Goal: Check status: Check status

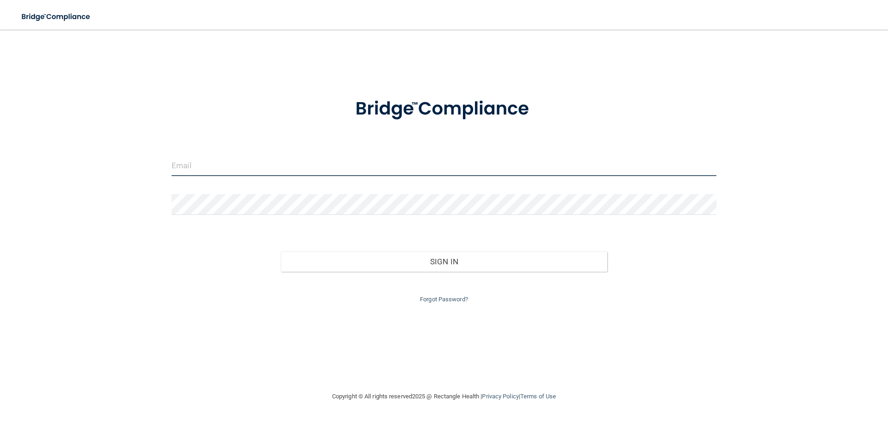
click at [217, 167] on input "email" at bounding box center [444, 165] width 545 height 21
type input "[EMAIL_ADDRESS][DOMAIN_NAME]"
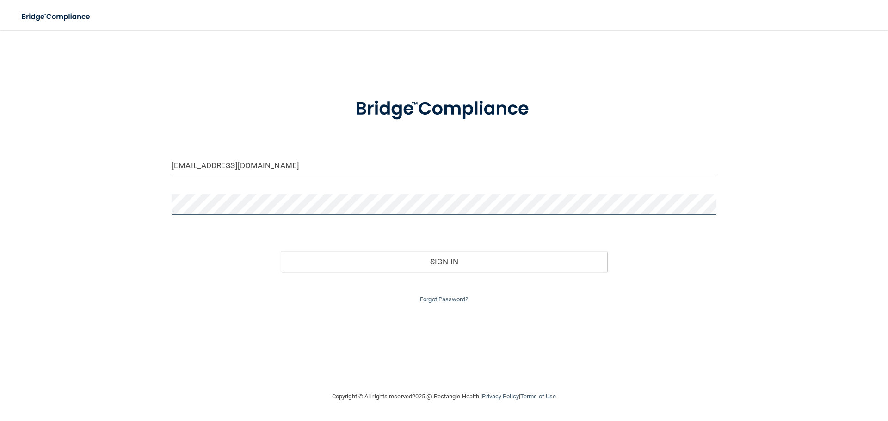
click at [281, 252] on button "Sign In" at bounding box center [444, 262] width 327 height 20
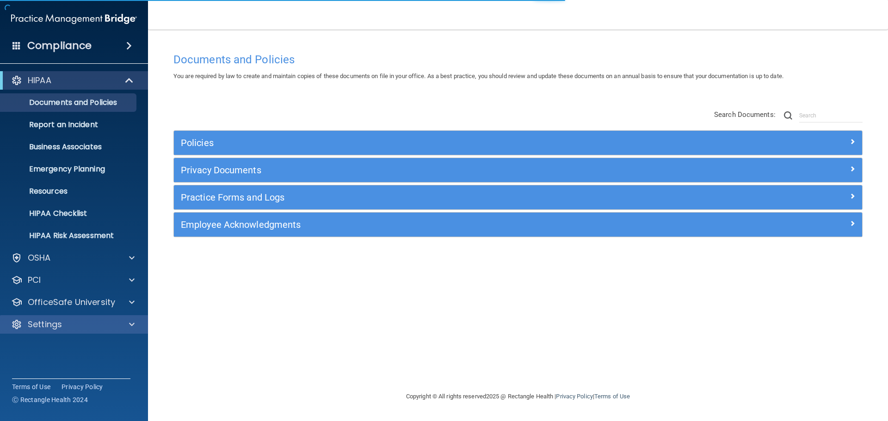
click at [137, 317] on div "Settings" at bounding box center [74, 324] width 148 height 18
click at [124, 320] on div at bounding box center [130, 324] width 23 height 11
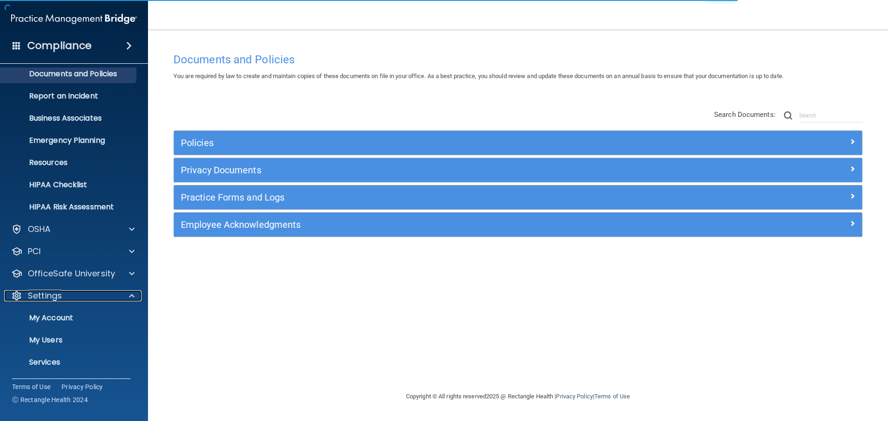
scroll to position [51, 0]
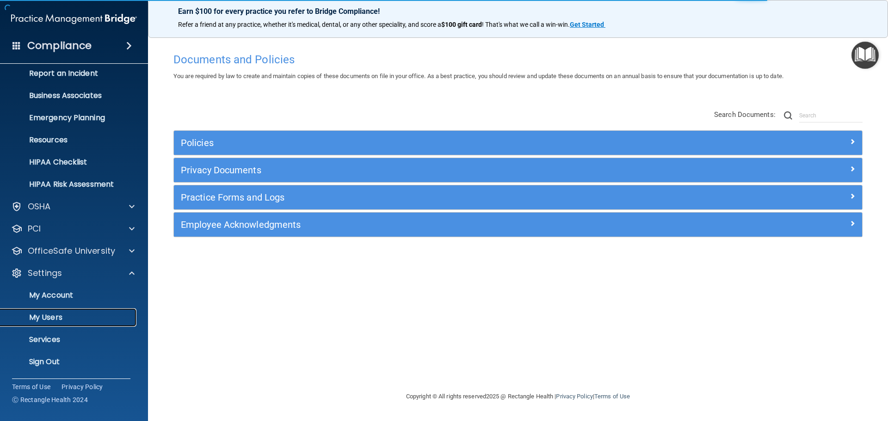
click at [65, 315] on p "My Users" at bounding box center [69, 317] width 126 height 9
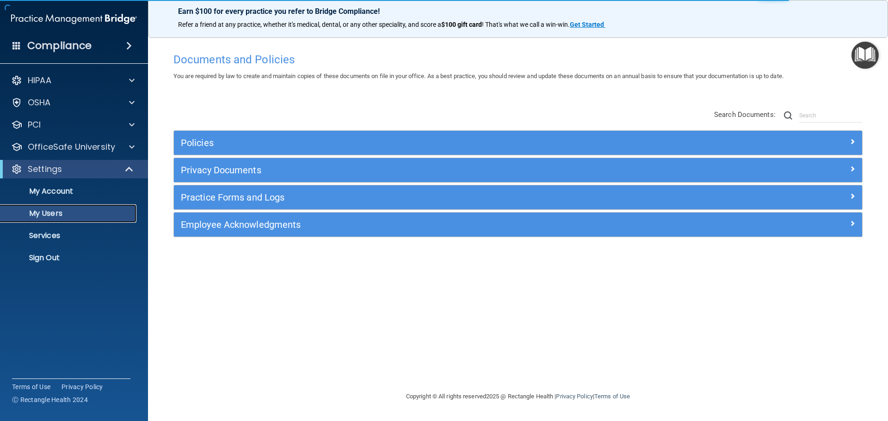
select select "20"
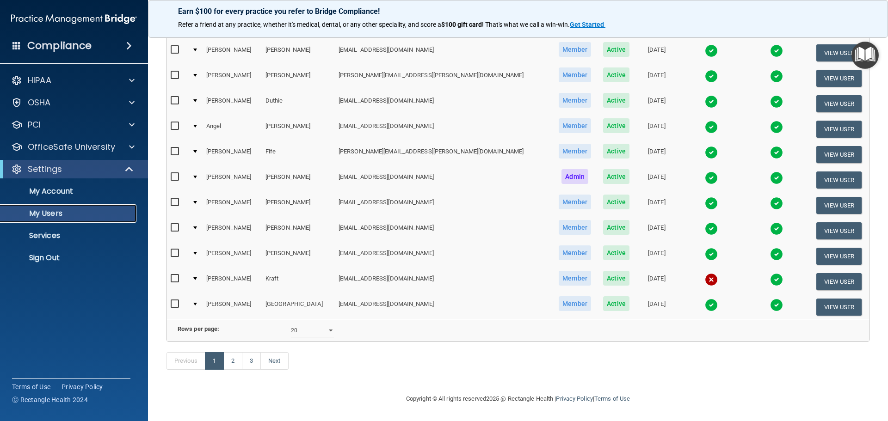
scroll to position [344, 0]
click at [233, 362] on link "2" at bounding box center [232, 361] width 19 height 18
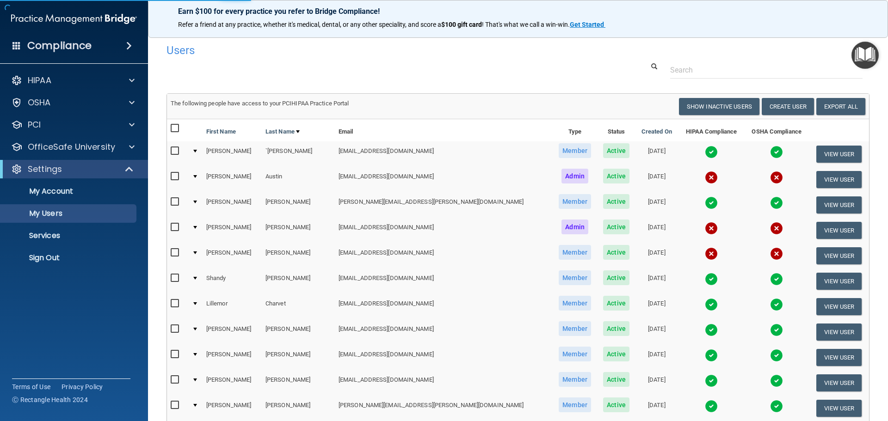
select select "20"
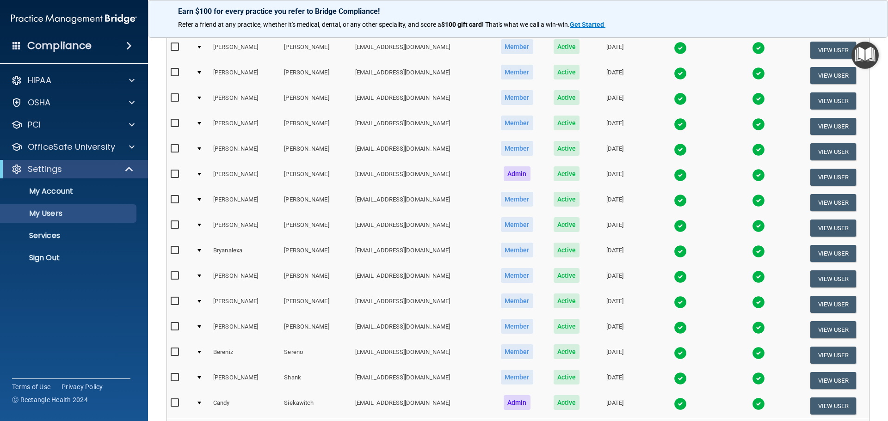
scroll to position [344, 0]
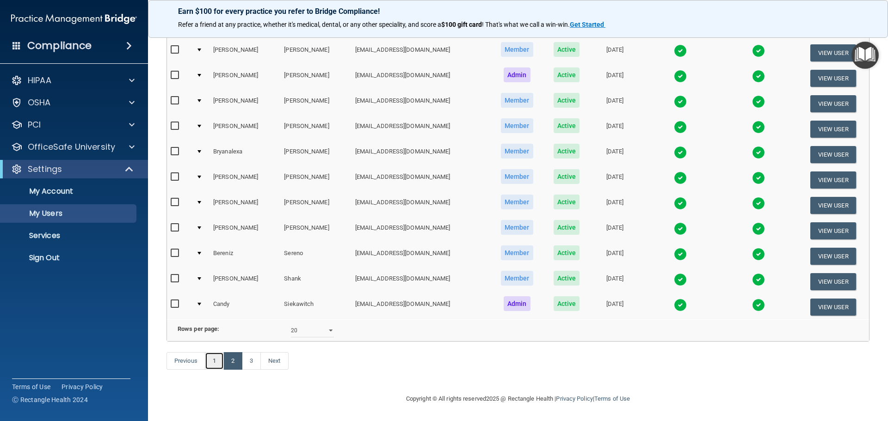
click at [217, 360] on link "1" at bounding box center [214, 361] width 19 height 18
select select "20"
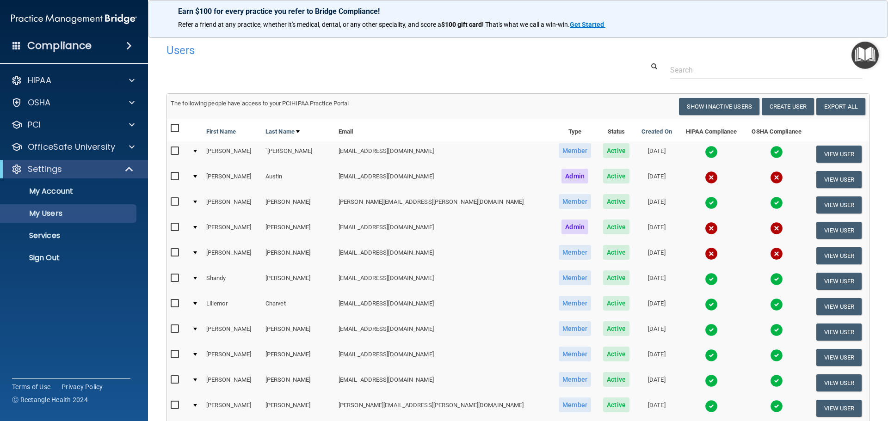
click at [705, 203] on img at bounding box center [711, 203] width 13 height 13
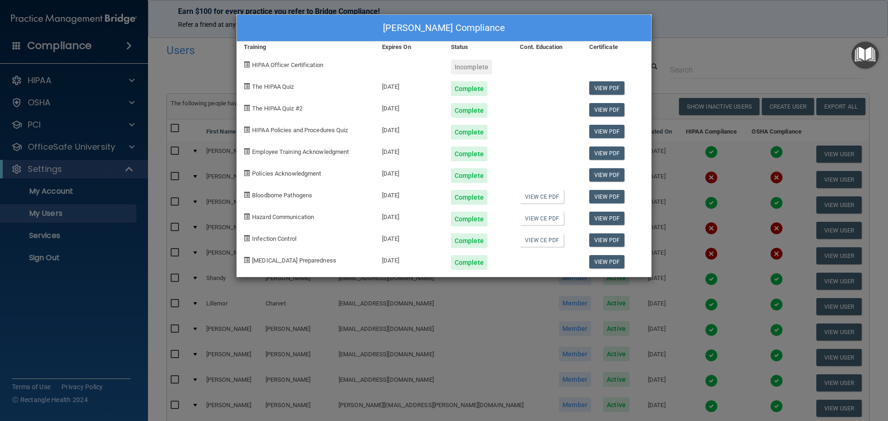
click at [697, 31] on div "[PERSON_NAME] Compliance Training Expires On Status Cont. Education Certificate…" at bounding box center [444, 210] width 888 height 421
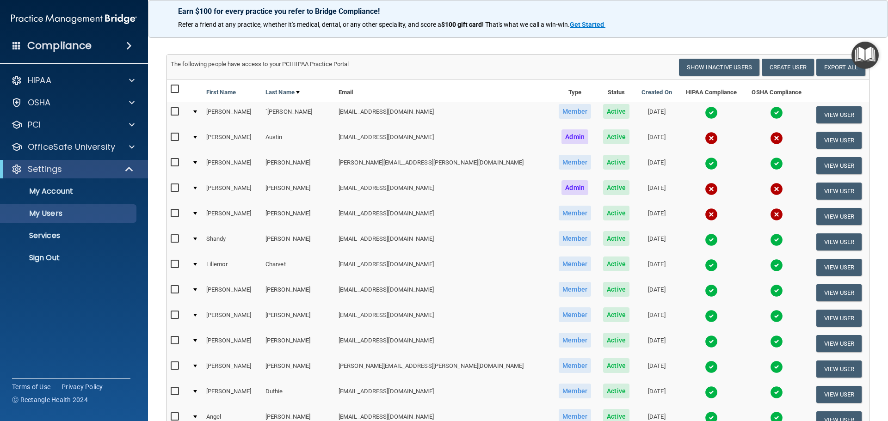
scroll to position [92, 0]
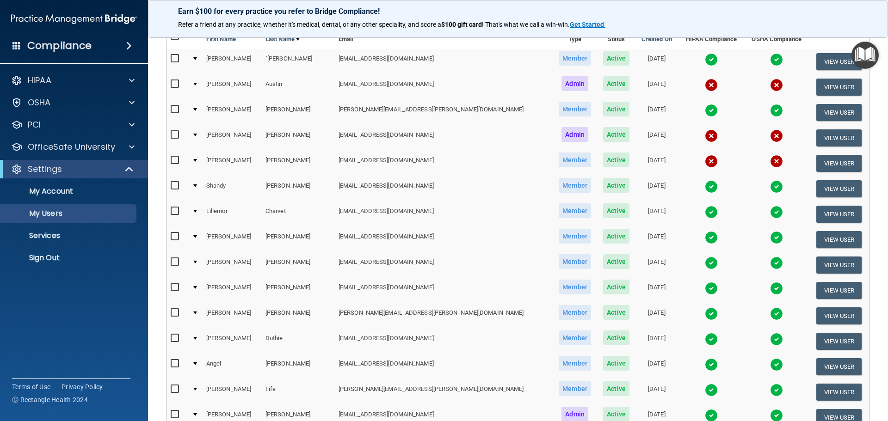
click at [705, 188] on img at bounding box center [711, 186] width 13 height 13
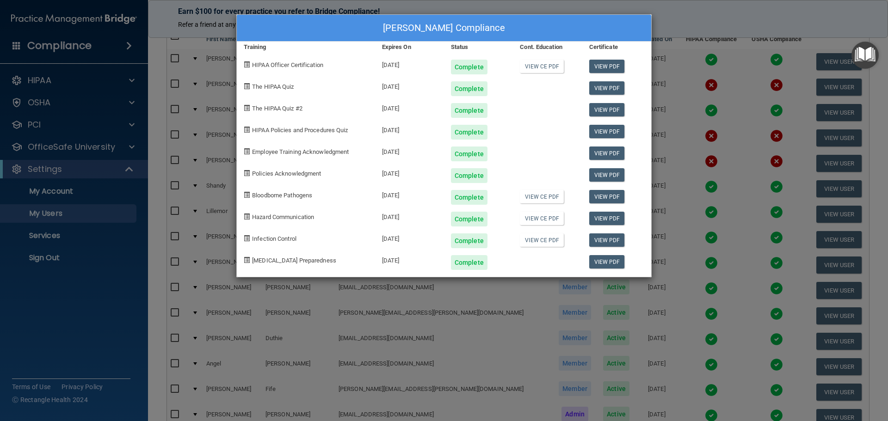
click at [720, 28] on div "[PERSON_NAME] Compliance Training Expires On Status Cont. Education Certificate…" at bounding box center [444, 210] width 888 height 421
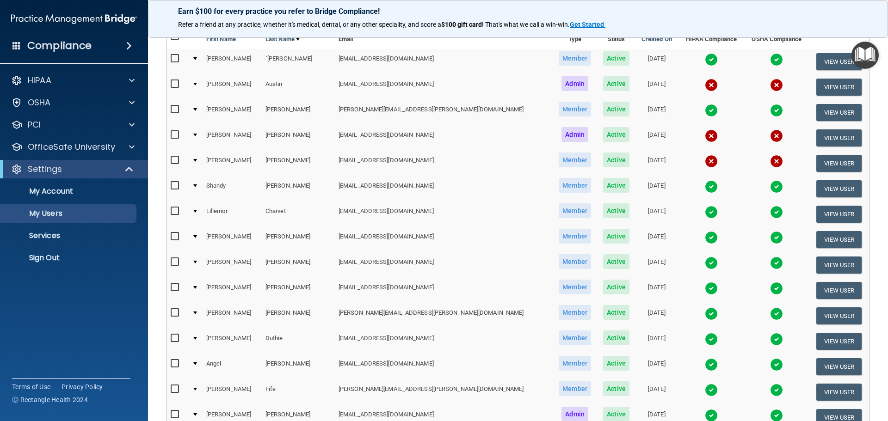
click at [705, 235] on img at bounding box center [711, 237] width 13 height 13
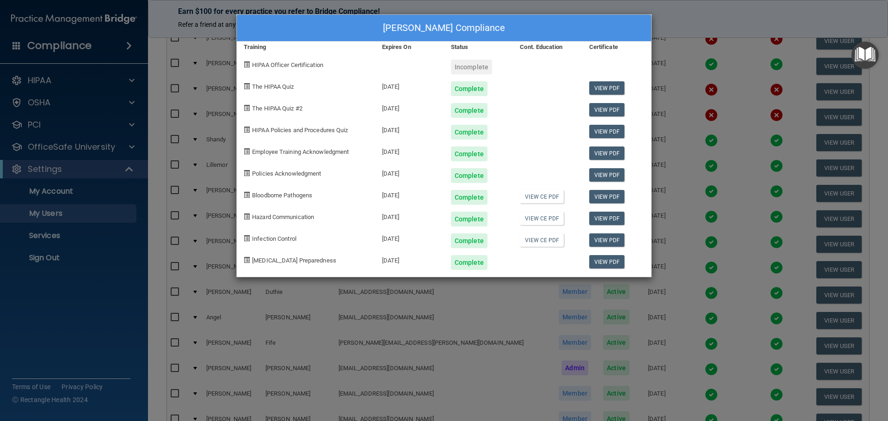
click at [666, 12] on div "[PERSON_NAME] Compliance Training Expires On Status Cont. Education Certificate…" at bounding box center [444, 210] width 888 height 421
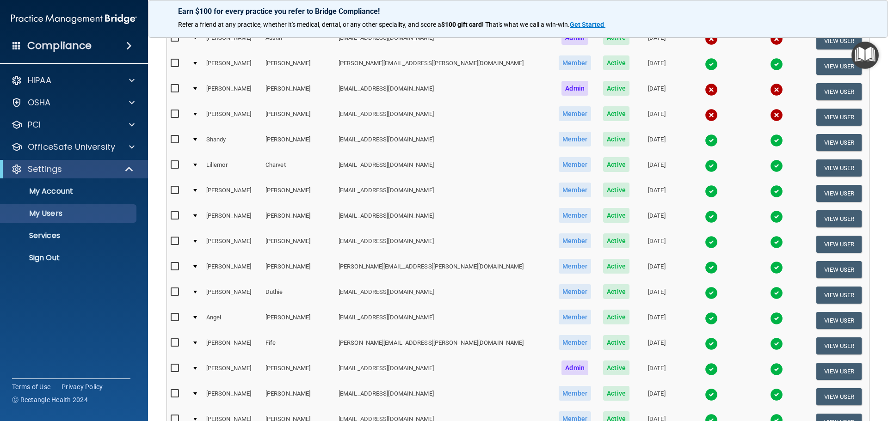
click at [705, 241] on img at bounding box center [711, 242] width 13 height 13
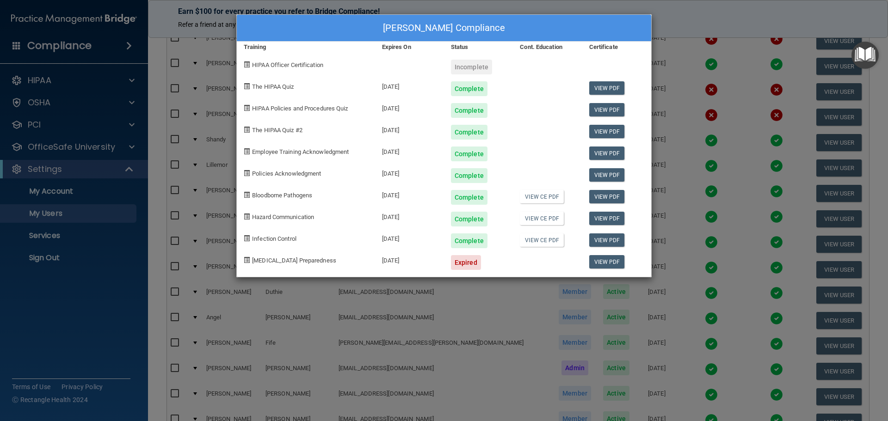
click at [679, 18] on div "[PERSON_NAME] Compliance Training Expires On Status Cont. Education Certificate…" at bounding box center [444, 210] width 888 height 421
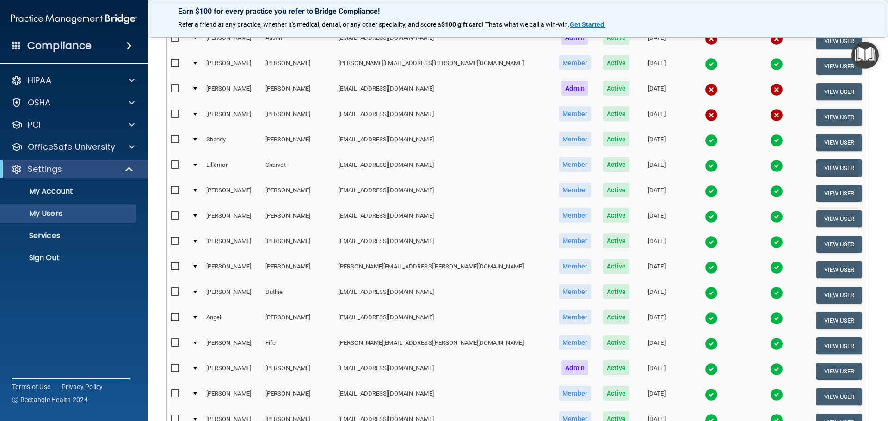
click at [705, 239] on img at bounding box center [711, 242] width 13 height 13
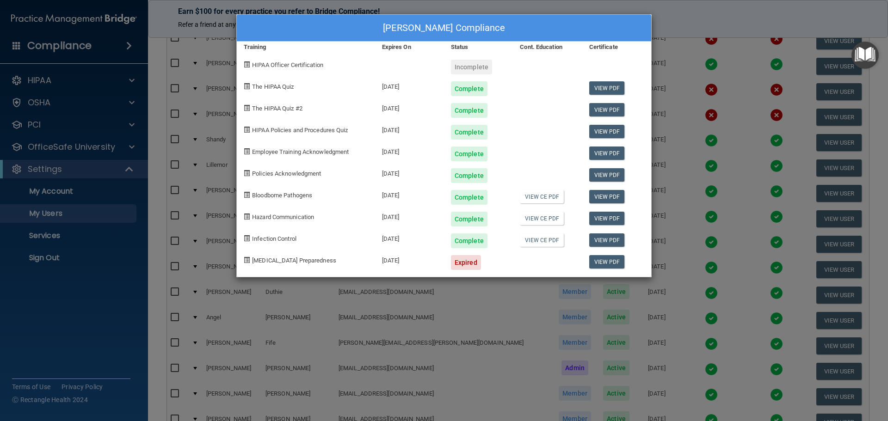
click at [667, 18] on div "[PERSON_NAME] Compliance Training Expires On Status Cont. Education Certificate…" at bounding box center [444, 210] width 888 height 421
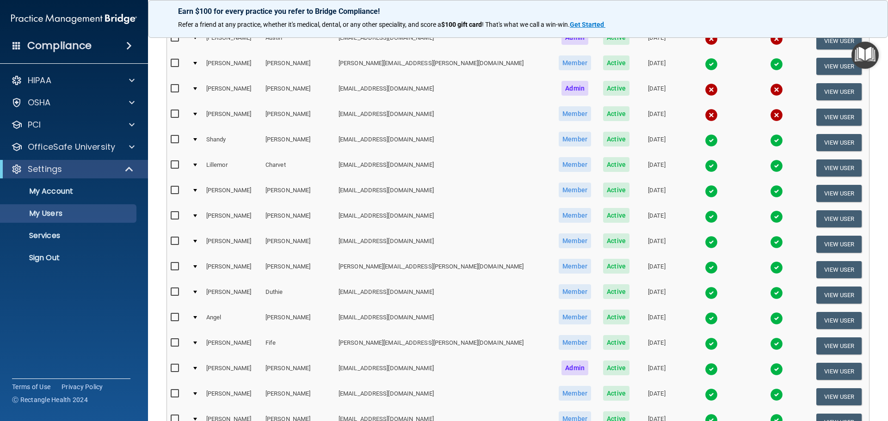
click at [705, 268] on img at bounding box center [711, 267] width 13 height 13
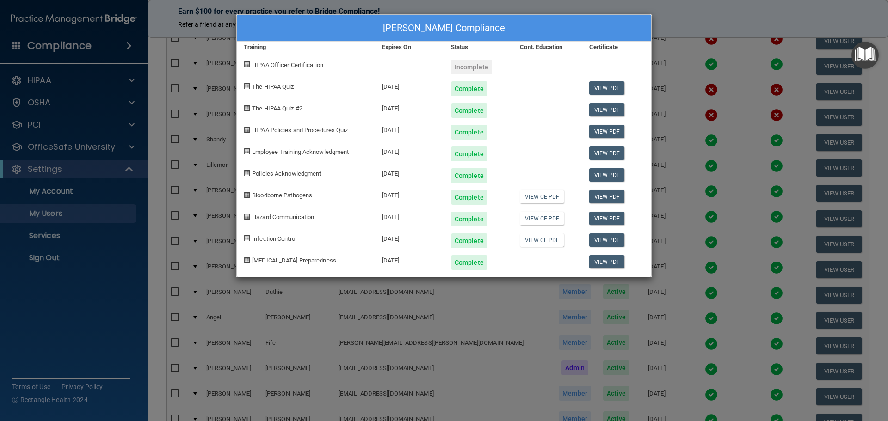
click at [685, 14] on div "[PERSON_NAME] Compliance Training Expires On Status Cont. Education Certificate…" at bounding box center [444, 210] width 888 height 421
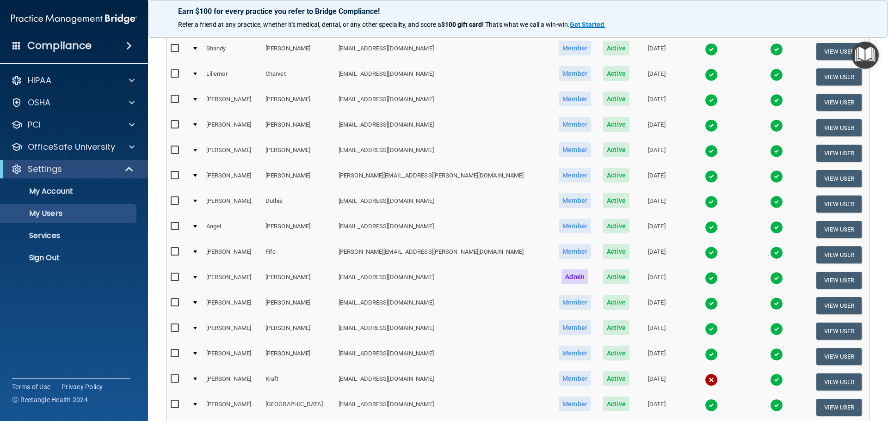
scroll to position [231, 0]
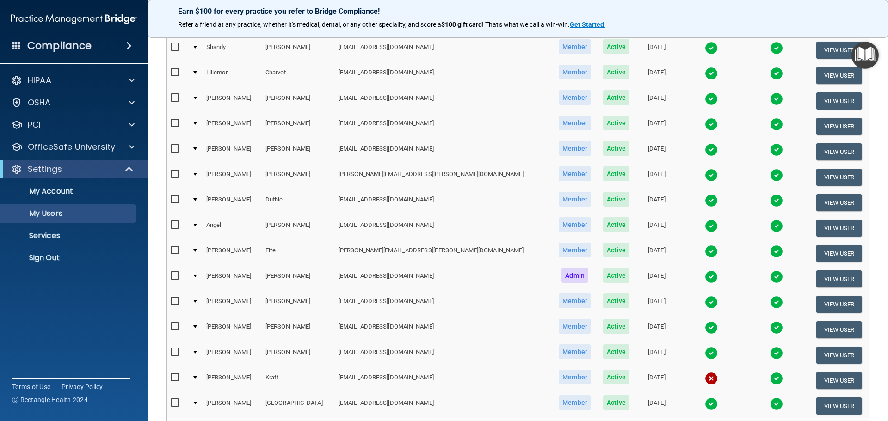
click at [705, 222] on img at bounding box center [711, 226] width 13 height 13
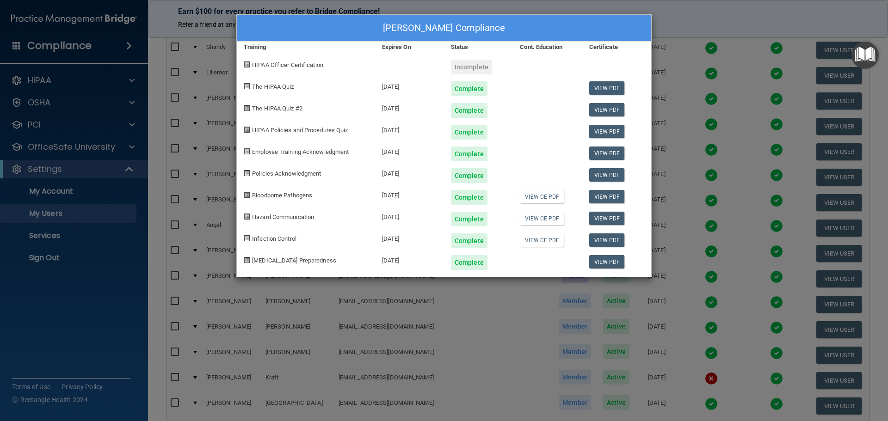
click at [619, 6] on div "[PERSON_NAME] Compliance Training Expires On Status Cont. Education Certificate…" at bounding box center [444, 210] width 888 height 421
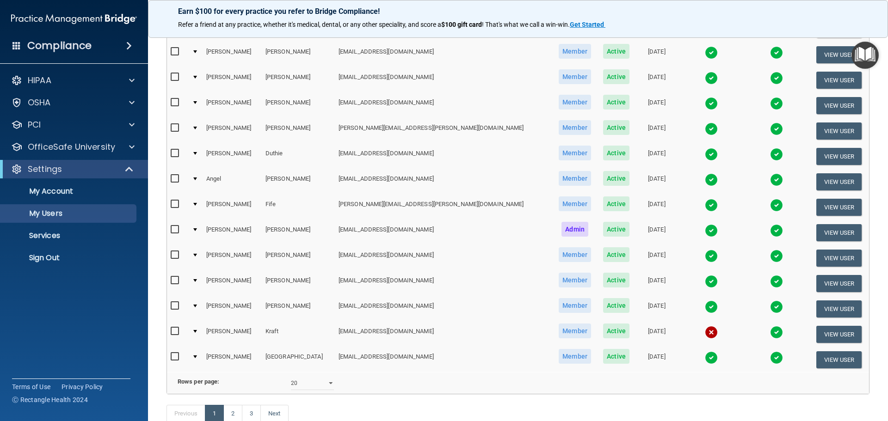
scroll to position [324, 0]
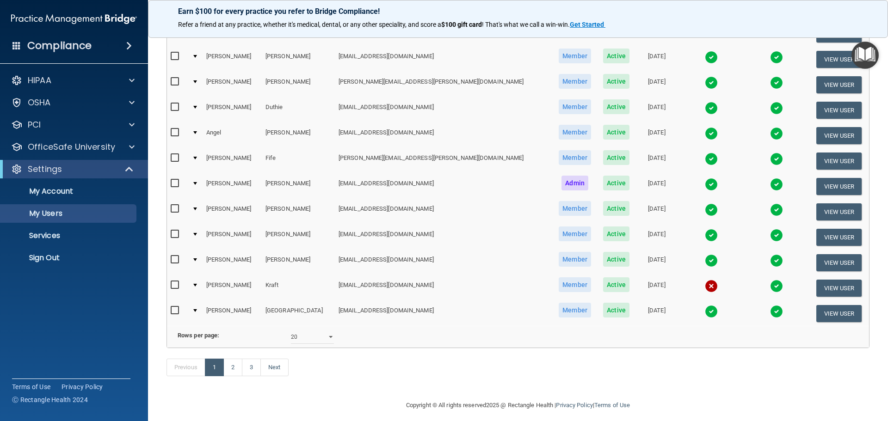
click at [705, 310] on img at bounding box center [711, 311] width 13 height 13
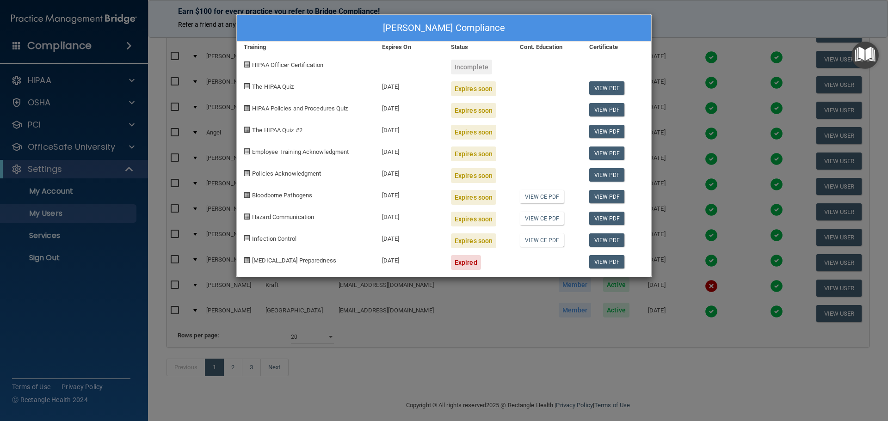
click at [721, 6] on div "[PERSON_NAME] Compliance Training Expires On Status Cont. Education Certificate…" at bounding box center [444, 210] width 888 height 421
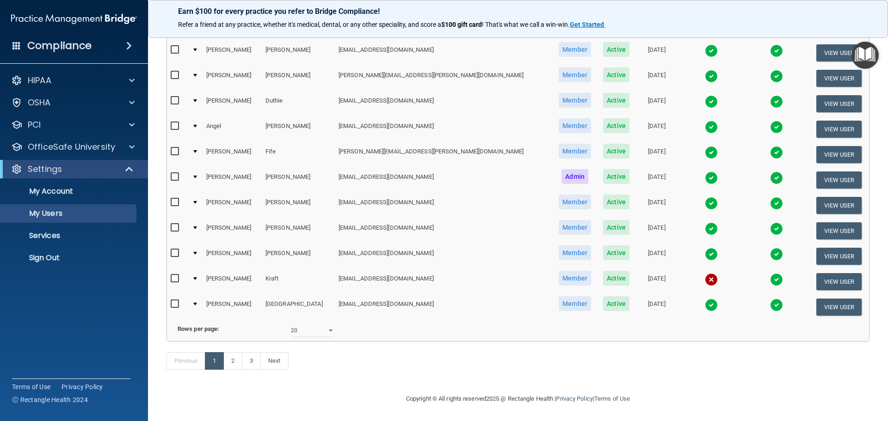
scroll to position [344, 0]
click at [231, 357] on link "2" at bounding box center [232, 361] width 19 height 18
select select "20"
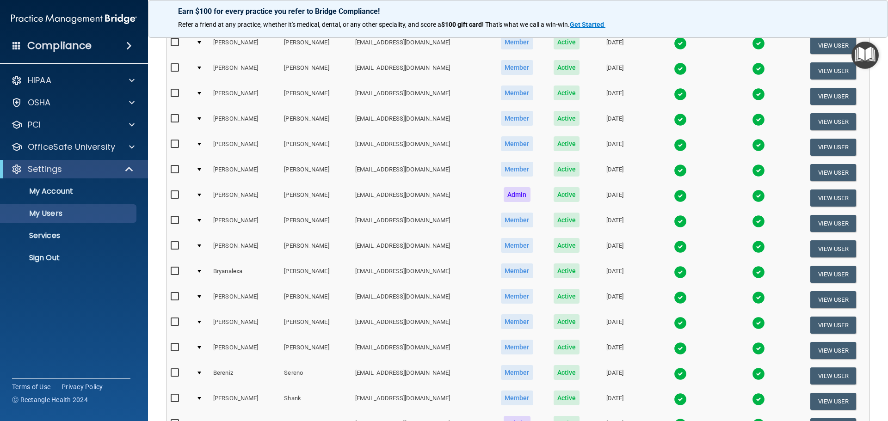
scroll to position [231, 0]
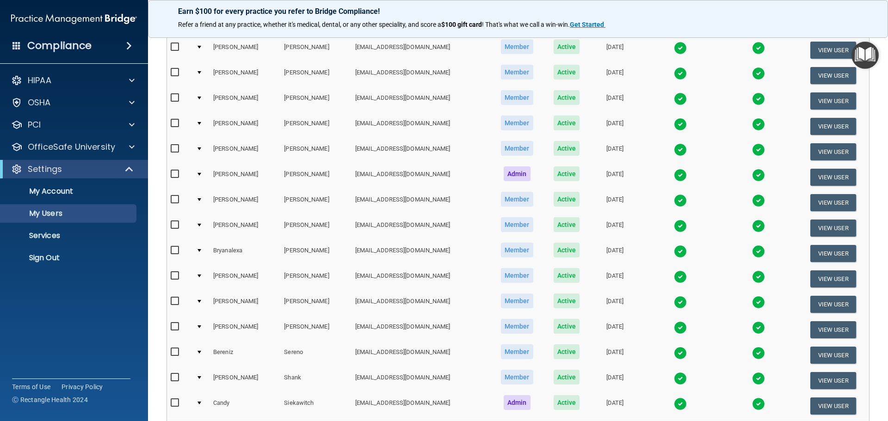
click at [675, 201] on img at bounding box center [680, 200] width 13 height 13
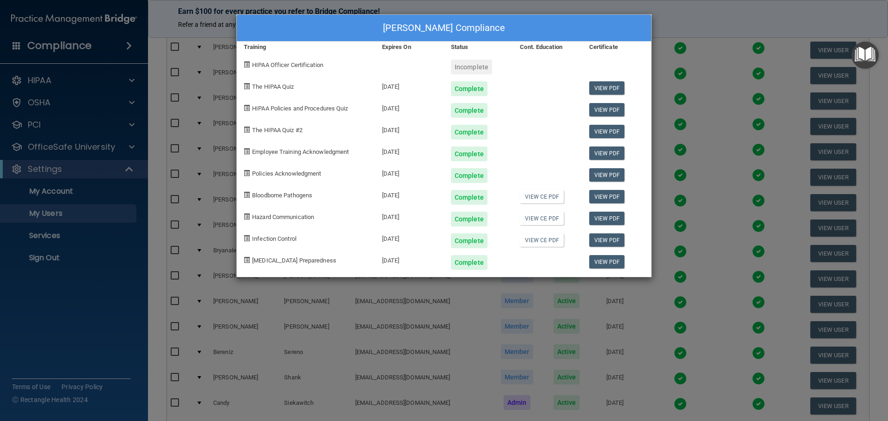
click at [684, 17] on div "[PERSON_NAME] Compliance Training Expires On Status Cont. Education Certificate…" at bounding box center [444, 210] width 888 height 421
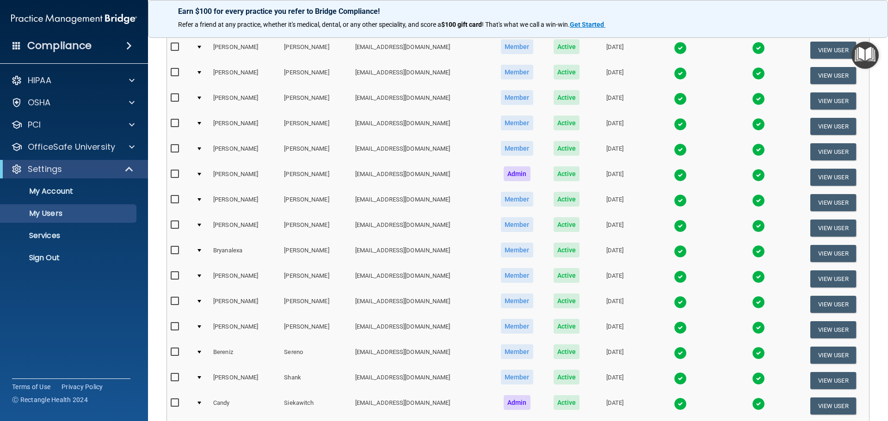
click at [676, 228] on img at bounding box center [680, 226] width 13 height 13
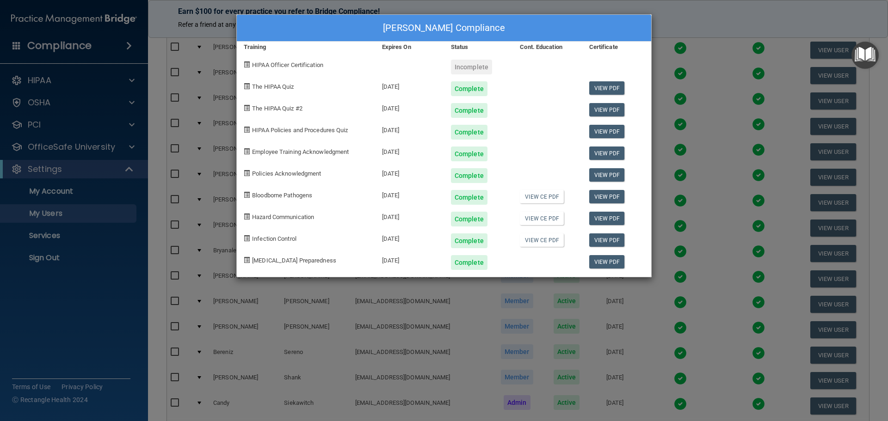
click at [702, 18] on div "[PERSON_NAME] Compliance Training Expires On Status Cont. Education Certificate…" at bounding box center [444, 210] width 888 height 421
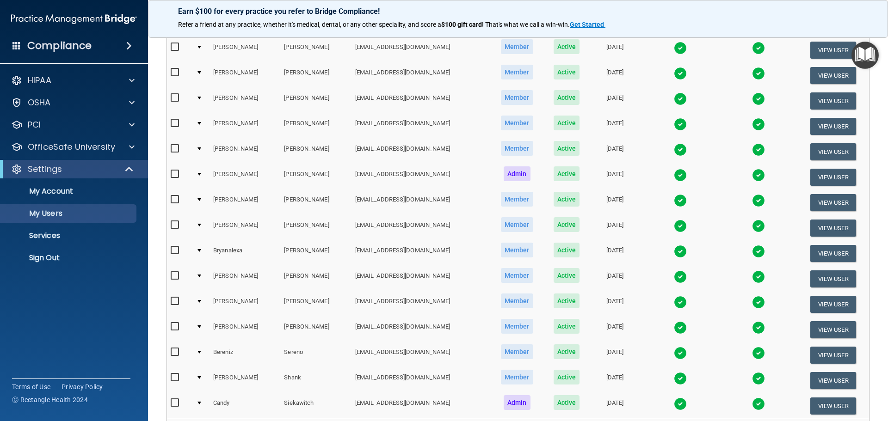
click at [675, 249] on img at bounding box center [680, 251] width 13 height 13
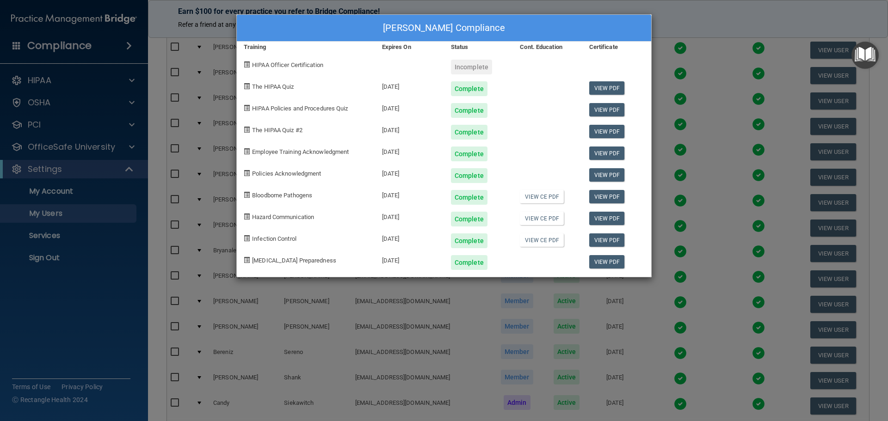
click at [658, 16] on div "[PERSON_NAME] Compliance Training Expires On Status Cont. Education Certificate…" at bounding box center [444, 210] width 888 height 421
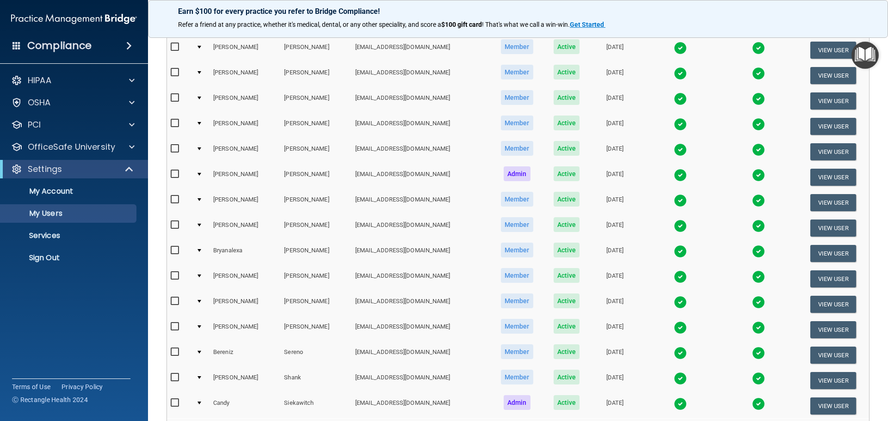
click at [676, 277] on img at bounding box center [680, 277] width 13 height 13
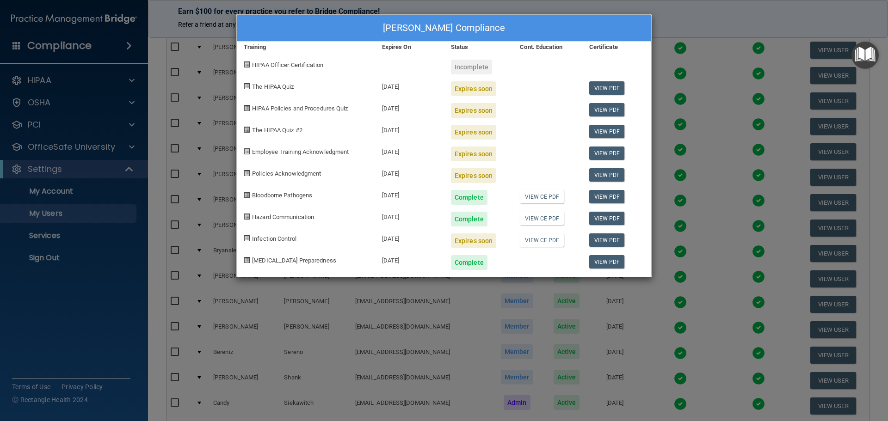
click at [693, 14] on div "[PERSON_NAME] Compliance Training Expires On Status Cont. Education Certificate…" at bounding box center [444, 210] width 888 height 421
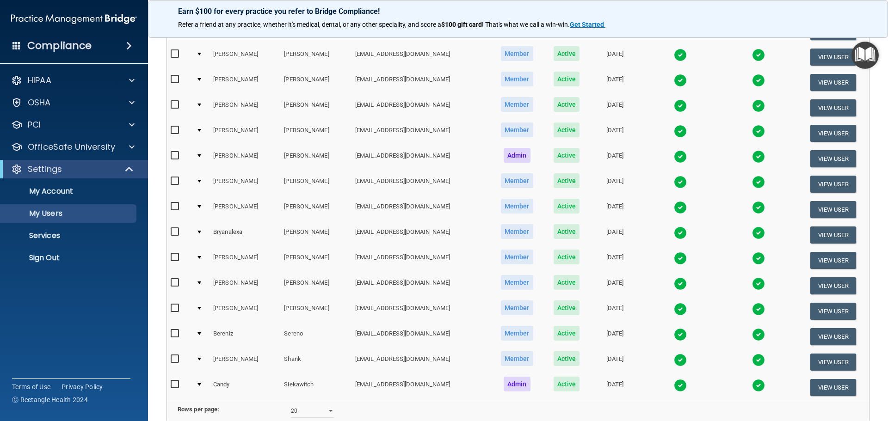
scroll to position [277, 0]
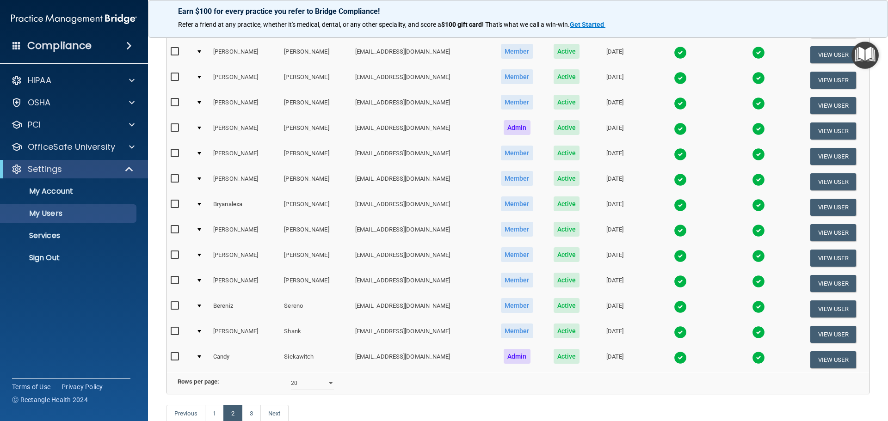
click at [678, 306] on img at bounding box center [680, 307] width 13 height 13
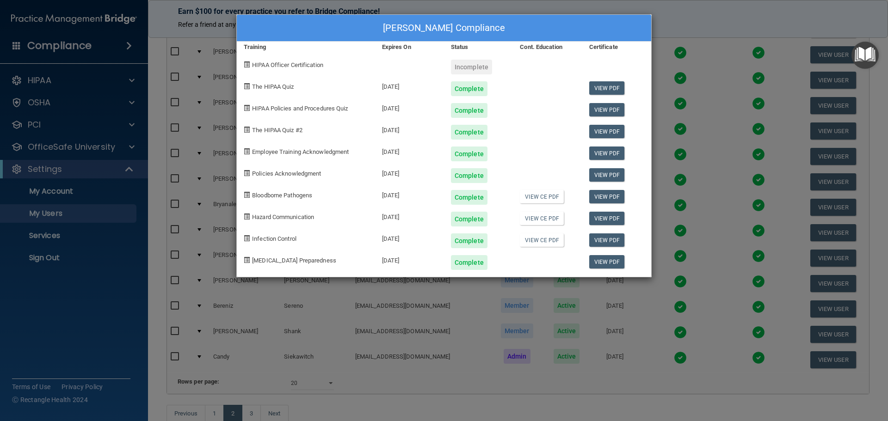
click at [707, 15] on div "[PERSON_NAME] Compliance Training Expires On Status Cont. Education Certificate…" at bounding box center [444, 210] width 888 height 421
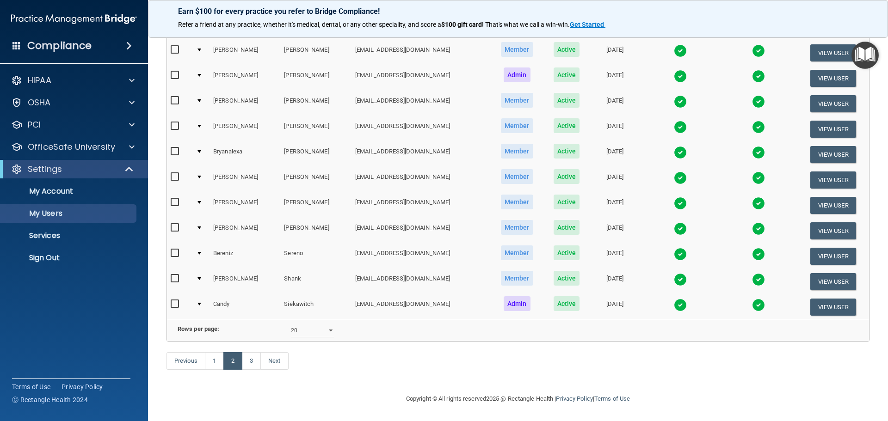
scroll to position [344, 0]
click at [253, 363] on link "3" at bounding box center [251, 361] width 19 height 18
select select "20"
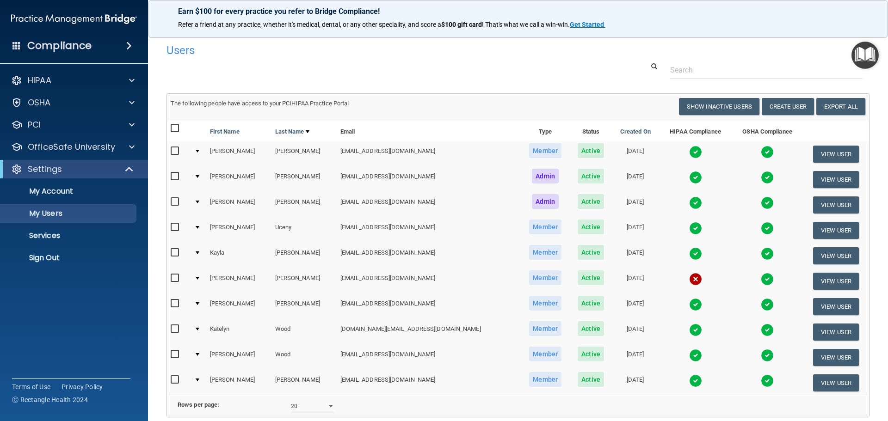
click at [689, 228] on img at bounding box center [695, 228] width 13 height 13
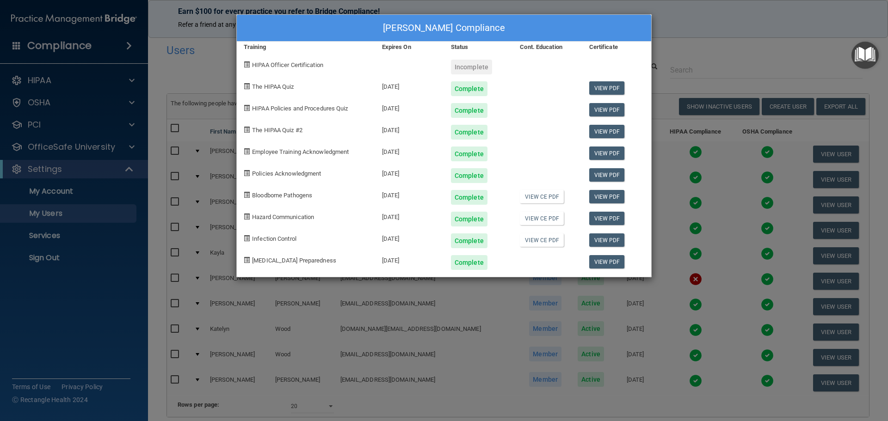
click at [708, 17] on div "[PERSON_NAME] Compliance Training Expires On Status Cont. Education Certificate…" at bounding box center [444, 210] width 888 height 421
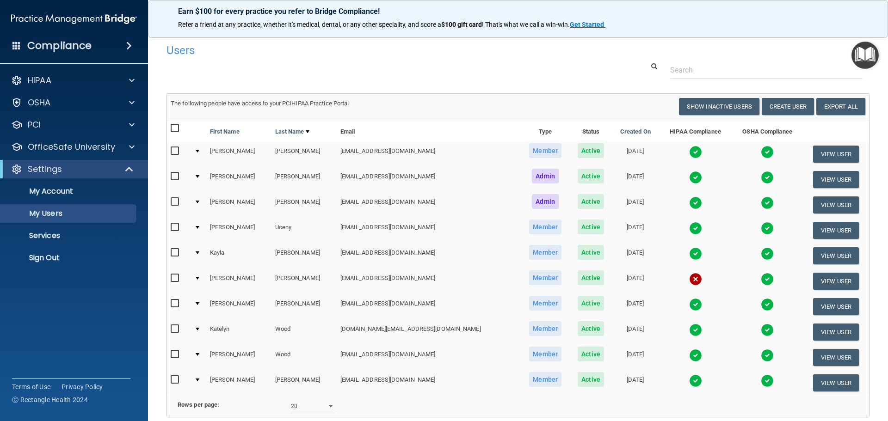
click at [689, 279] on img at bounding box center [695, 279] width 13 height 13
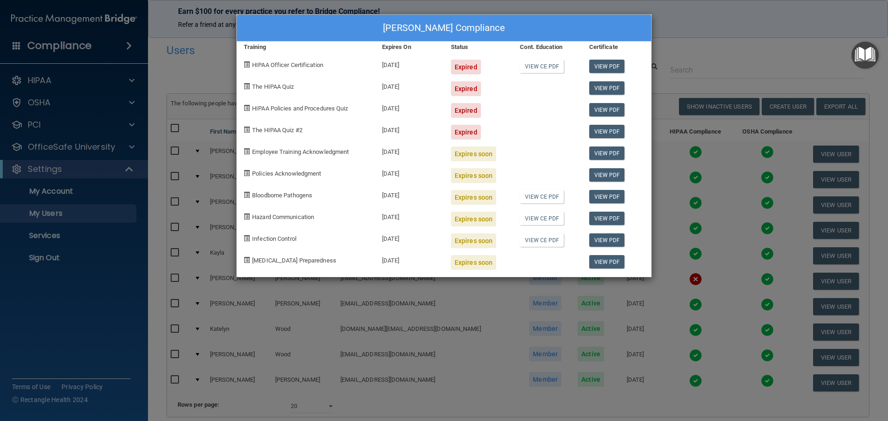
click at [708, 11] on div "[PERSON_NAME] Compliance Training Expires On Status Cont. Education Certificate…" at bounding box center [444, 210] width 888 height 421
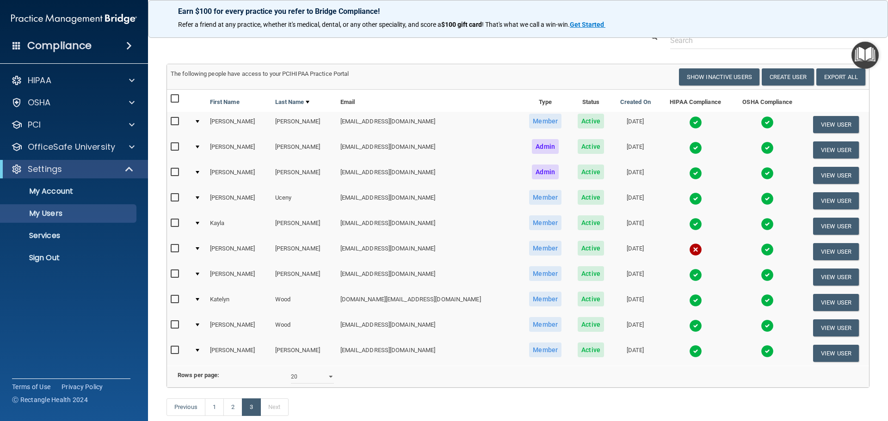
scroll to position [46, 0]
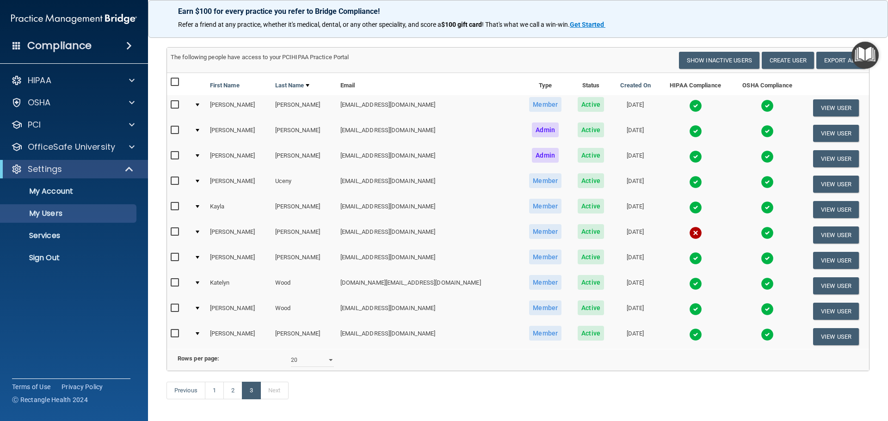
click at [689, 259] on img at bounding box center [695, 258] width 13 height 13
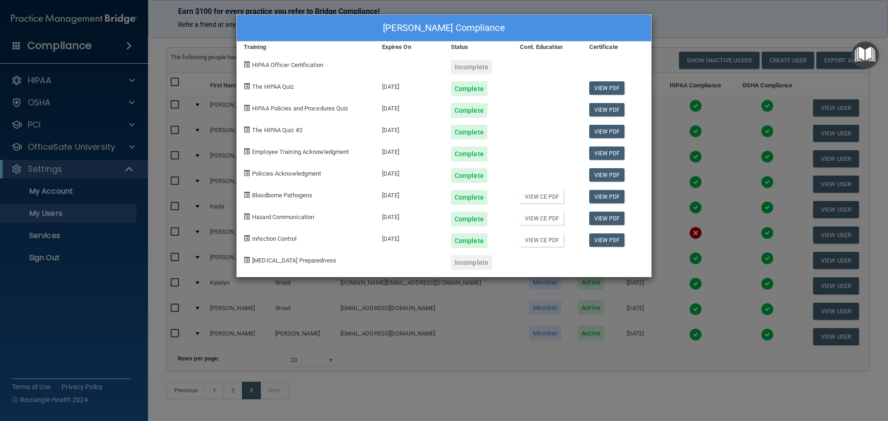
click at [682, 20] on div "[PERSON_NAME] Compliance Training Expires On Status Cont. Education Certificate…" at bounding box center [444, 210] width 888 height 421
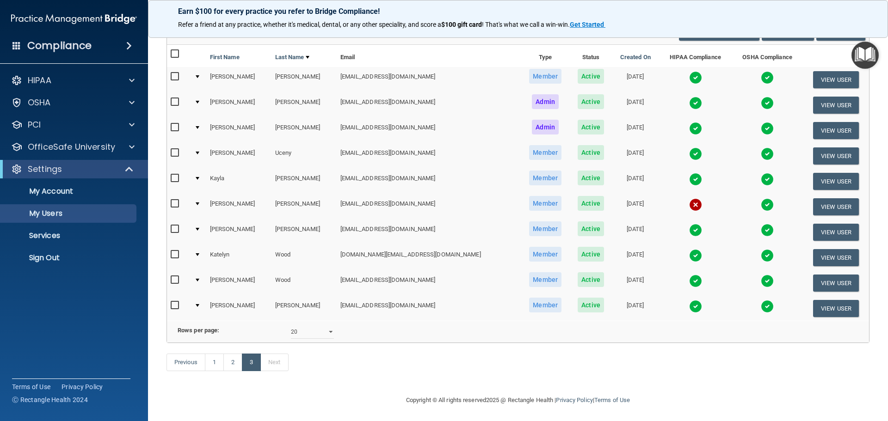
scroll to position [90, 0]
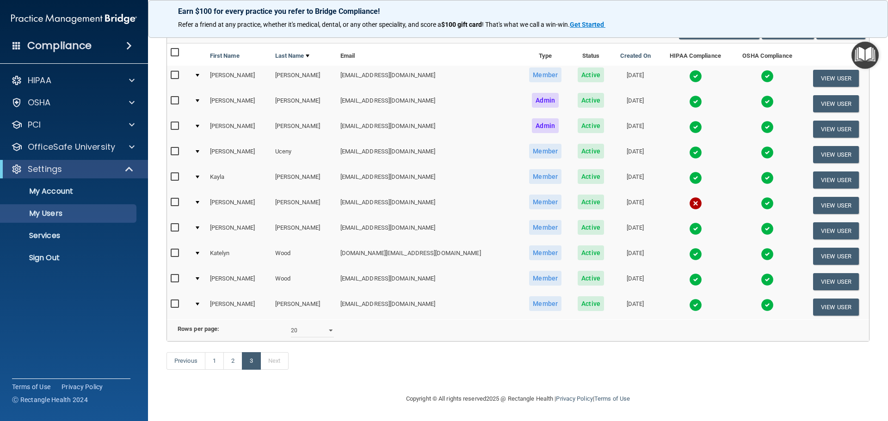
click at [689, 248] on img at bounding box center [695, 254] width 13 height 13
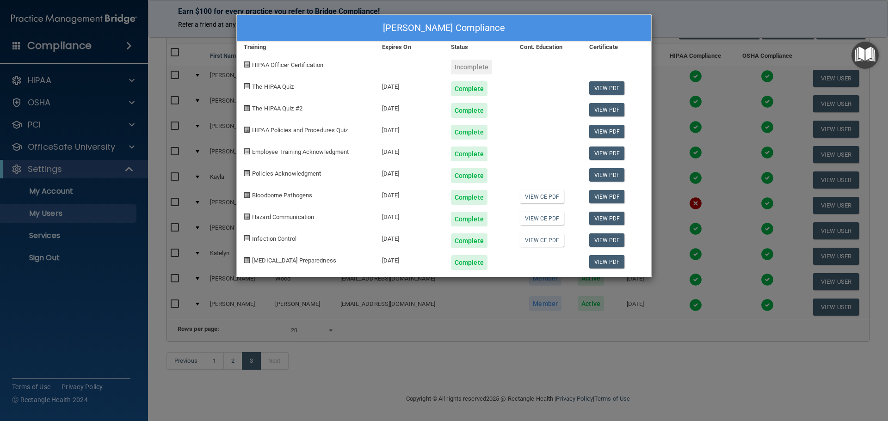
click at [674, 19] on div "[PERSON_NAME] Compliance Training Expires On Status Cont. Education Certificate…" at bounding box center [444, 210] width 888 height 421
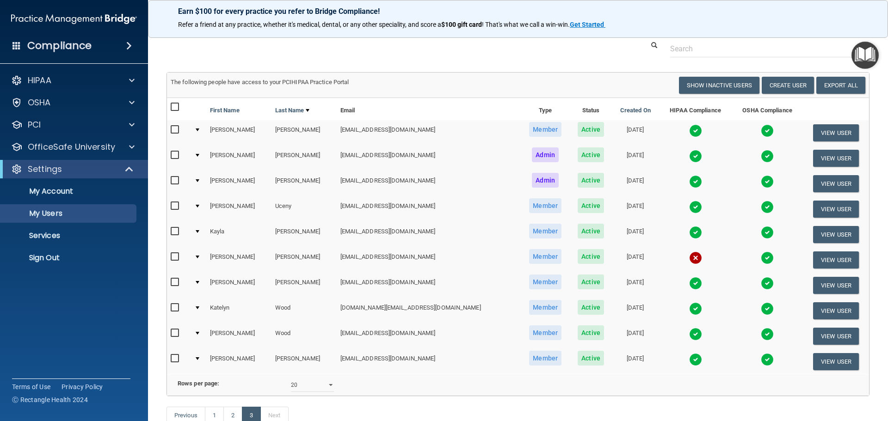
scroll to position [0, 0]
